Goal: Complete application form

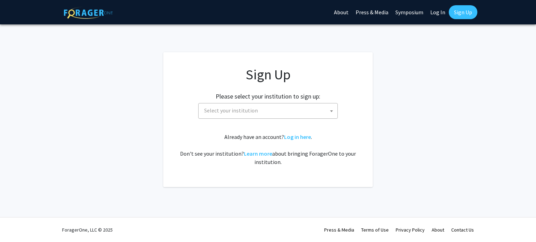
click at [313, 112] on span "Select your institution" at bounding box center [269, 111] width 136 height 14
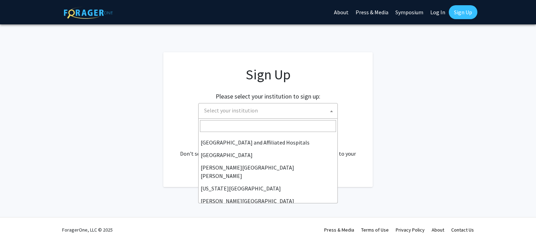
scroll to position [120, 0]
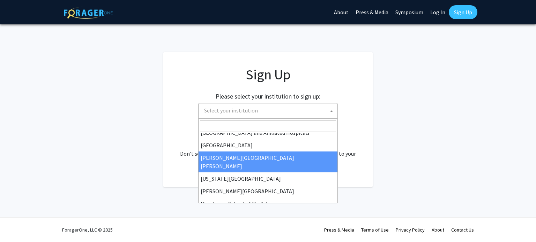
select select "1"
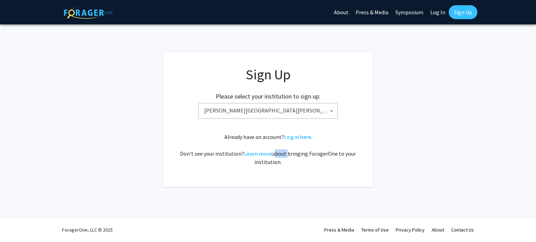
click at [285, 156] on div "Already have an account? Log in here . Don't see your institution? Learn more a…" at bounding box center [267, 149] width 181 height 33
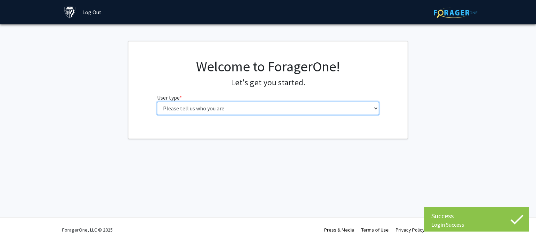
click at [308, 104] on select "Please tell us who you are Undergraduate Student Master's Student Doctoral Cand…" at bounding box center [268, 108] width 222 height 13
select select "2: masters"
click at [157, 102] on select "Please tell us who you are Undergraduate Student Master's Student Doctoral Cand…" at bounding box center [268, 108] width 222 height 13
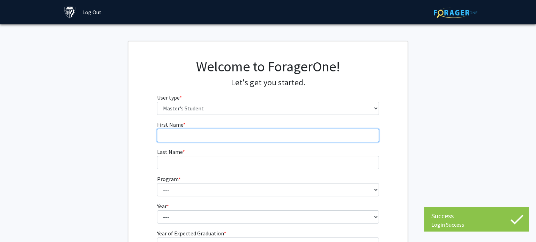
click at [280, 131] on input "First Name * required" at bounding box center [268, 135] width 222 height 13
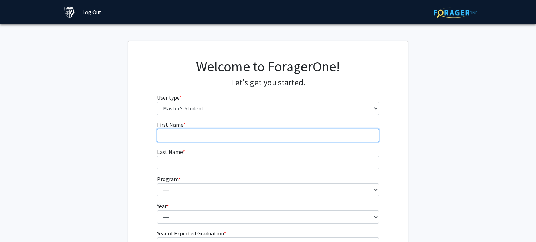
type input "[PERSON_NAME]"
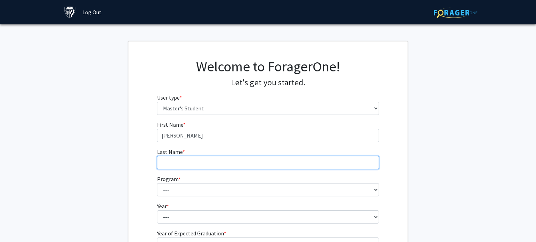
type input "[PERSON_NAME]"
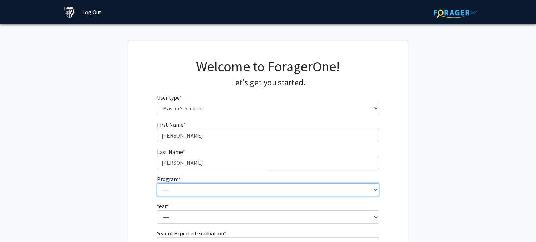
click at [246, 191] on select "--- Anatomy Education Applied and Computational Mathematics Applied Biomedical …" at bounding box center [268, 189] width 222 height 13
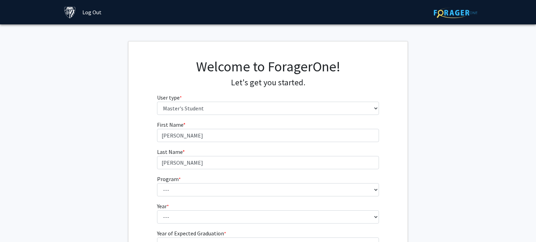
click at [135, 174] on div "First Name * required [PERSON_NAME] Last Name * required [PERSON_NAME] Program …" at bounding box center [267, 196] width 279 height 150
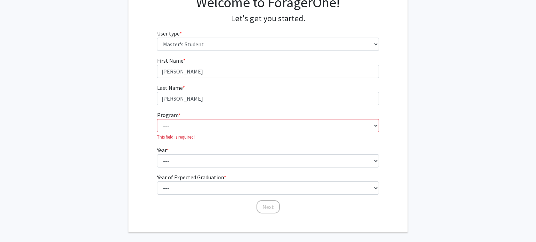
scroll to position [74, 0]
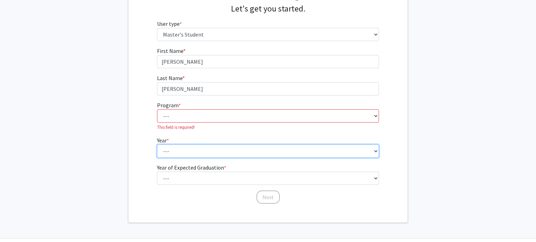
click at [218, 154] on select "--- First Year Second Year" at bounding box center [268, 151] width 222 height 13
select select "2: second_year"
click at [157, 145] on select "--- First Year Second Year" at bounding box center [268, 151] width 222 height 13
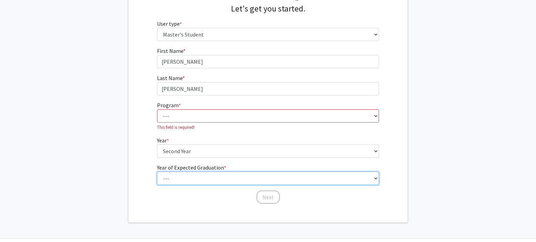
click at [207, 178] on select "--- 2025 2026 2027 2028 2029 2030 2031 2032 2033 2034" at bounding box center [268, 178] width 222 height 13
select select "2: 2026"
click at [157, 172] on select "--- 2025 2026 2027 2028 2029 2030 2031 2032 2033 2034" at bounding box center [268, 178] width 222 height 13
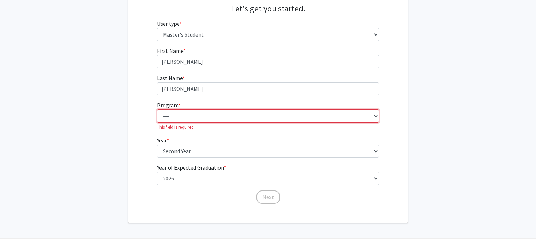
click at [186, 120] on select "--- Anatomy Education Applied and Computational Mathematics Applied Biomedical …" at bounding box center [268, 116] width 222 height 13
select select "83: 69"
click at [157, 110] on select "--- Anatomy Education Applied and Computational Mathematics Applied Biomedical …" at bounding box center [268, 116] width 222 height 13
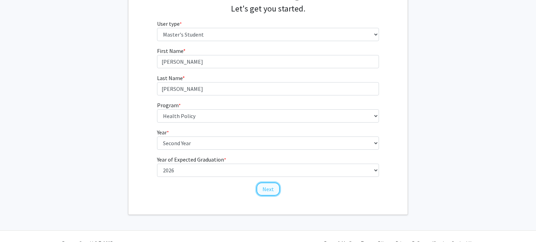
click at [262, 188] on button "Next" at bounding box center [267, 189] width 23 height 13
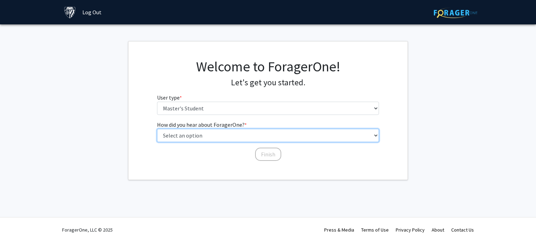
click at [263, 136] on select "Select an option Peer/student recommendation Faculty/staff recommendation Unive…" at bounding box center [268, 135] width 222 height 13
select select "3: university_website"
click at [157, 129] on select "Select an option Peer/student recommendation Faculty/staff recommendation Unive…" at bounding box center [268, 135] width 222 height 13
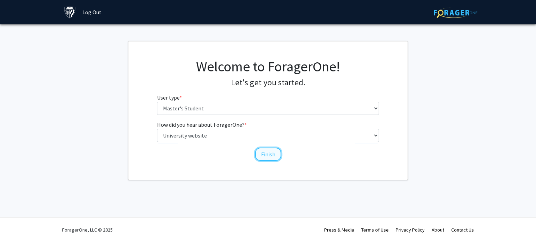
click at [263, 154] on button "Finish" at bounding box center [268, 154] width 26 height 13
